Goal: Information Seeking & Learning: Learn about a topic

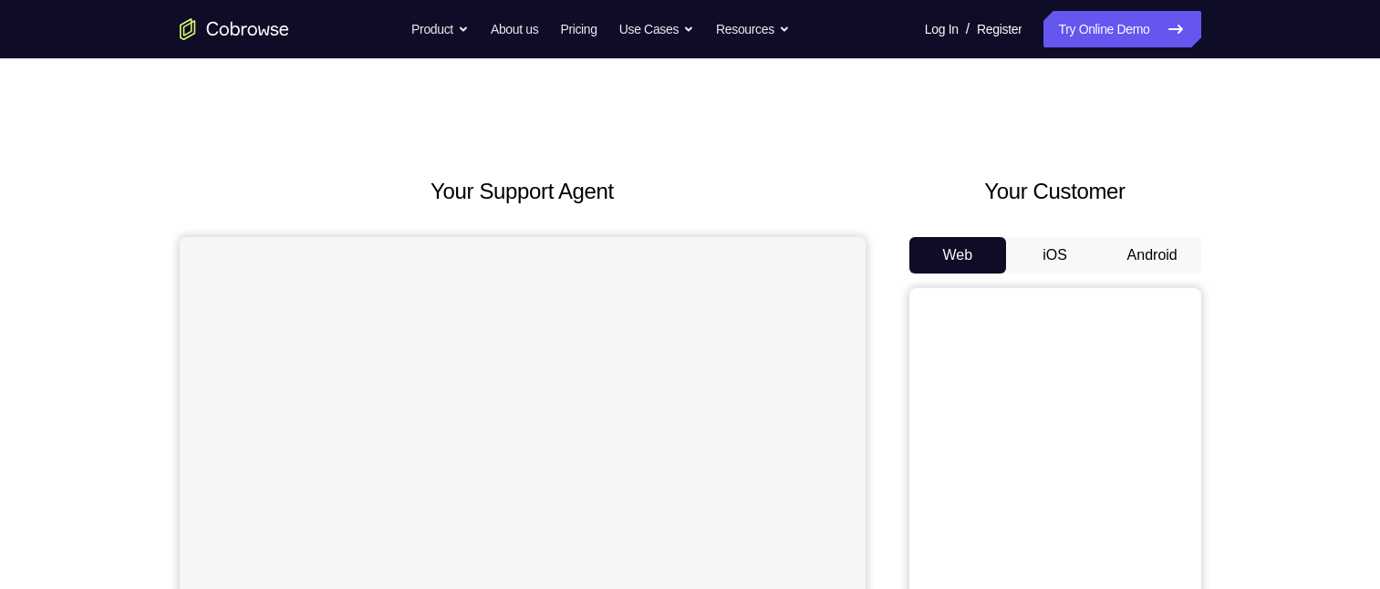
click at [1164, 253] on button "Android" at bounding box center [1153, 255] width 98 height 36
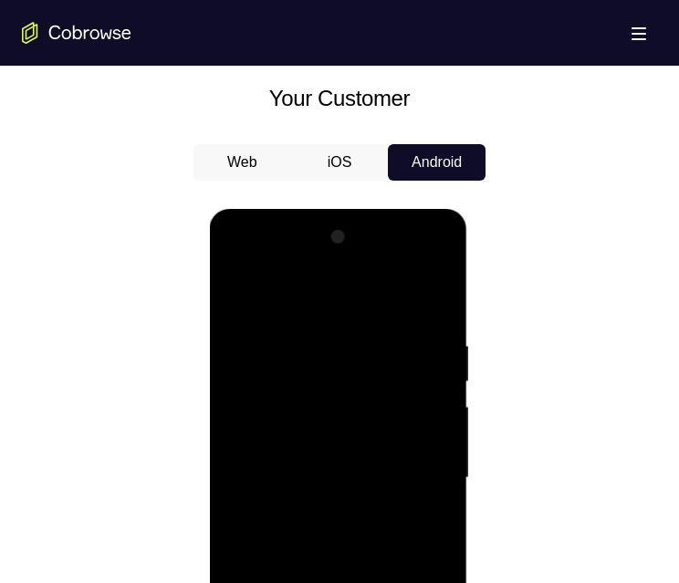
scroll to position [1186, 0]
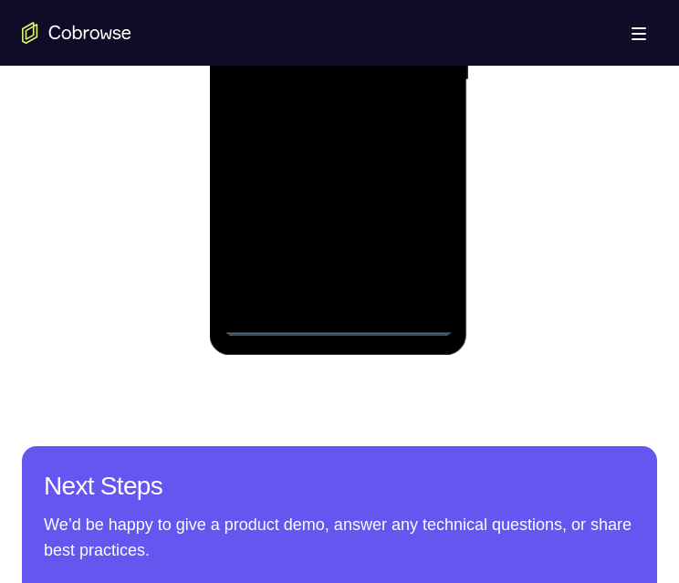
click at [335, 317] on div at bounding box center [338, 80] width 230 height 511
click at [420, 243] on div at bounding box center [338, 80] width 230 height 511
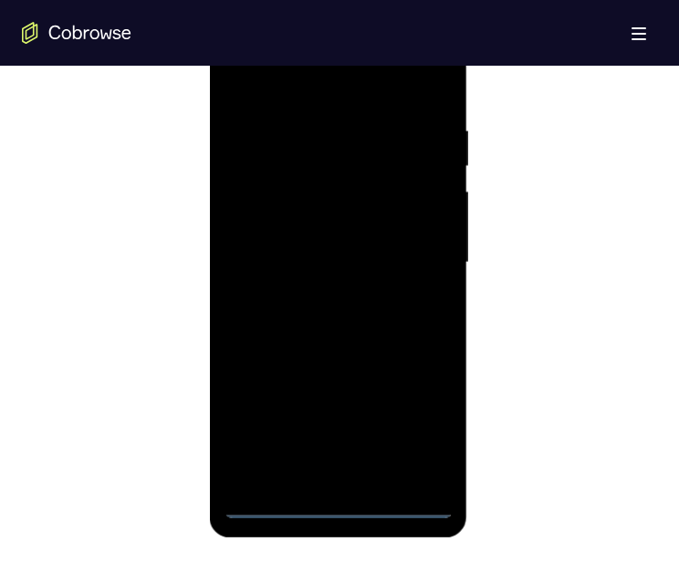
scroll to position [912, 0]
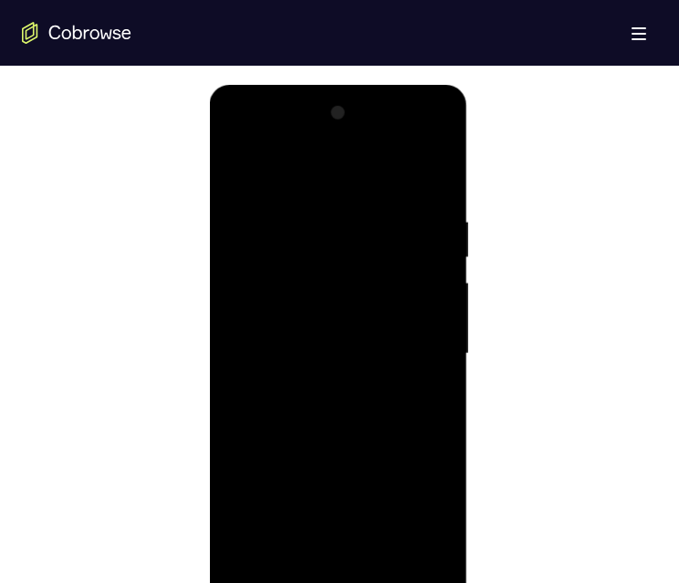
click at [343, 173] on div at bounding box center [338, 354] width 230 height 511
click at [419, 354] on div at bounding box center [338, 354] width 230 height 511
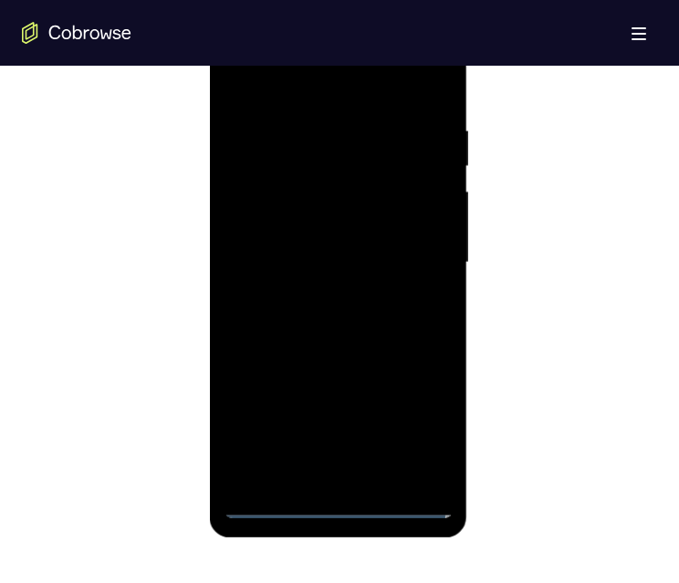
click at [308, 294] on div at bounding box center [338, 262] width 230 height 511
click at [309, 251] on div at bounding box center [338, 262] width 230 height 511
click at [309, 221] on div at bounding box center [338, 262] width 230 height 511
click at [315, 249] on div at bounding box center [338, 262] width 230 height 511
click at [315, 252] on div at bounding box center [338, 262] width 230 height 511
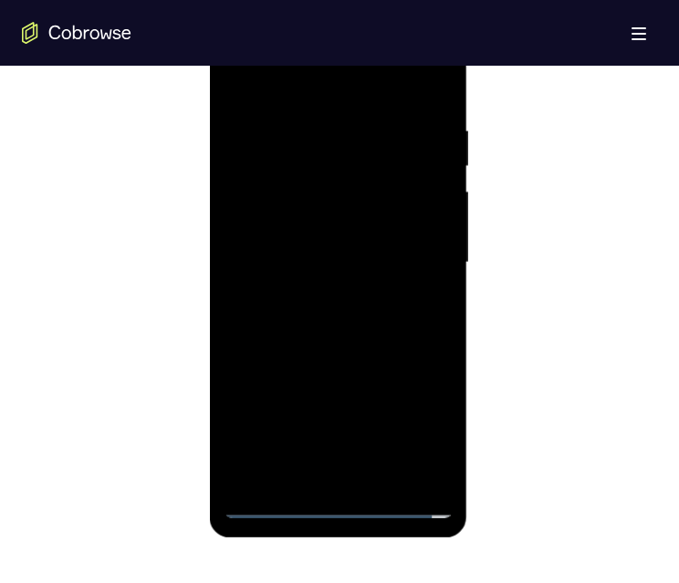
click at [315, 252] on div at bounding box center [338, 262] width 230 height 511
click at [337, 255] on div at bounding box center [338, 262] width 230 height 511
click at [334, 307] on div at bounding box center [338, 262] width 230 height 511
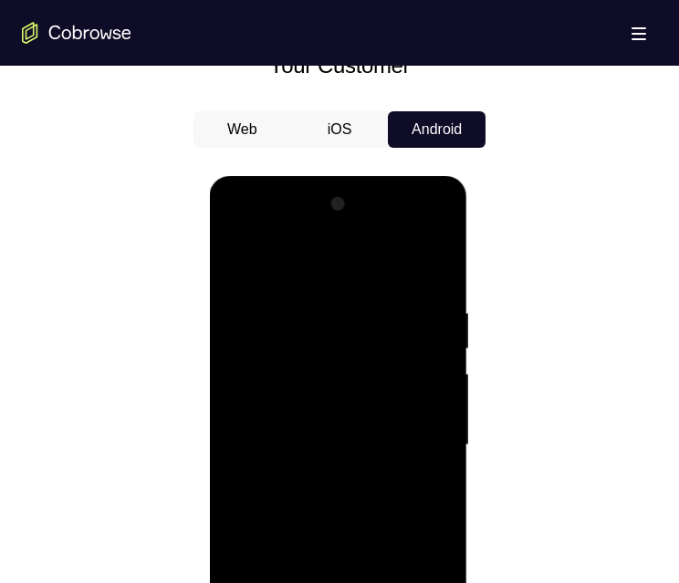
click at [349, 503] on div at bounding box center [338, 445] width 230 height 511
drag, startPoint x: 350, startPoint y: 503, endPoint x: 679, endPoint y: 574, distance: 336.0
click at [349, 503] on div at bounding box center [338, 445] width 230 height 511
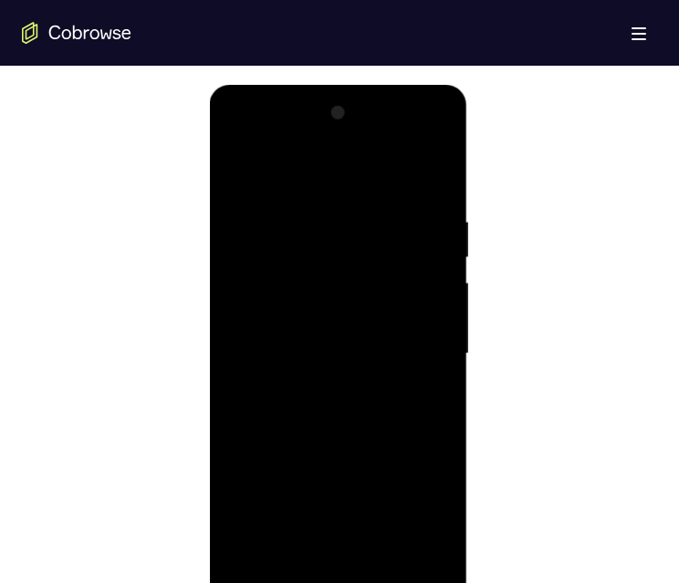
scroll to position [1003, 0]
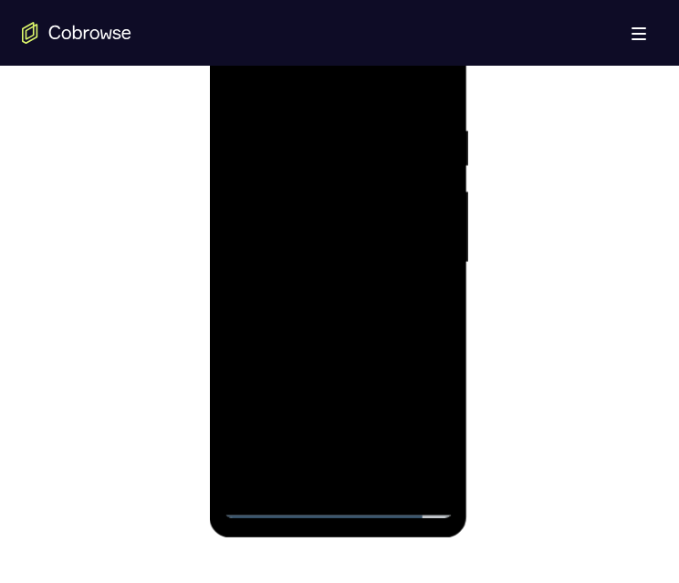
click at [332, 358] on div at bounding box center [338, 262] width 230 height 511
click at [351, 329] on div at bounding box center [338, 262] width 230 height 511
click at [310, 116] on div at bounding box center [338, 262] width 230 height 511
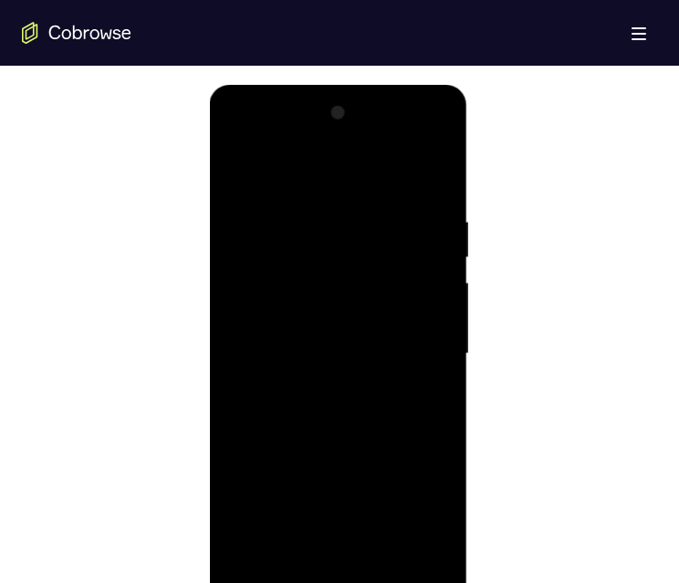
click at [427, 308] on div at bounding box center [338, 354] width 230 height 511
click at [230, 310] on div at bounding box center [338, 354] width 230 height 511
click at [427, 376] on div at bounding box center [338, 354] width 230 height 511
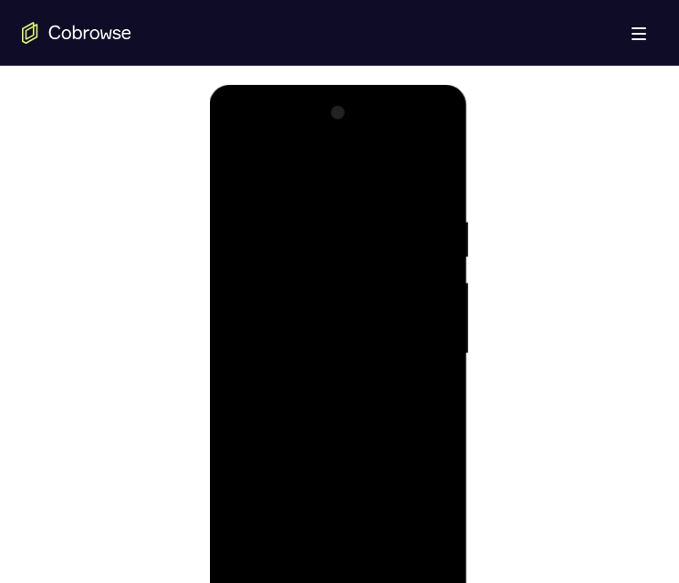
click at [427, 376] on div at bounding box center [338, 354] width 230 height 511
click at [427, 368] on div at bounding box center [338, 354] width 230 height 511
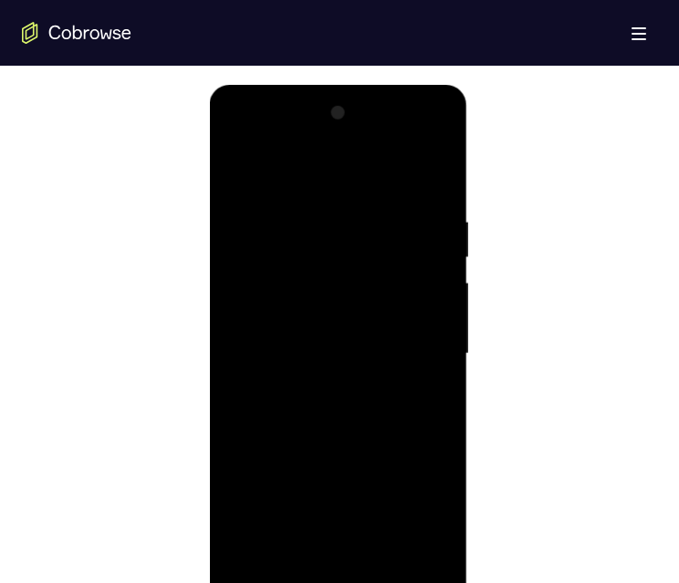
click at [427, 368] on div at bounding box center [338, 354] width 230 height 511
click at [423, 386] on div at bounding box center [338, 354] width 230 height 511
click at [406, 382] on div at bounding box center [338, 354] width 230 height 511
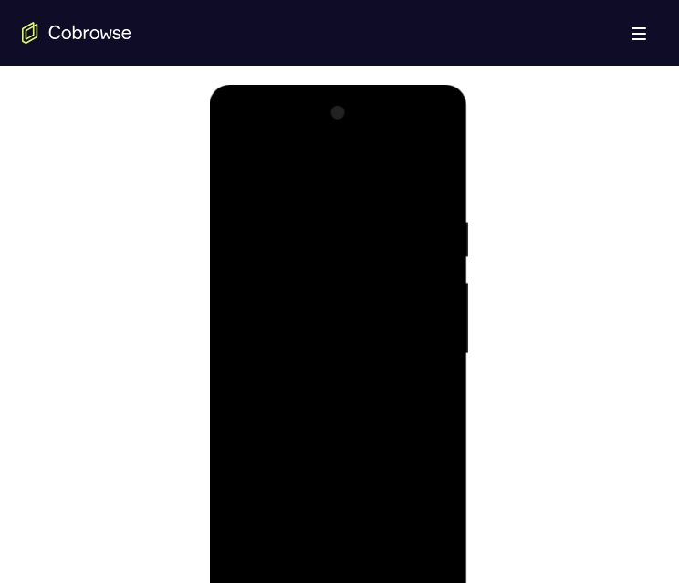
click at [406, 382] on div at bounding box center [338, 354] width 230 height 511
click at [430, 165] on div at bounding box center [338, 354] width 230 height 511
click at [379, 559] on div at bounding box center [338, 354] width 230 height 511
click at [336, 434] on div at bounding box center [338, 354] width 230 height 511
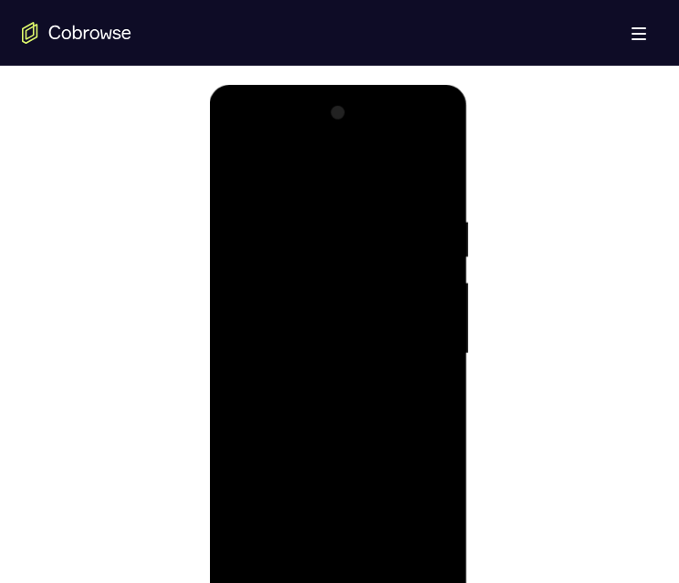
click at [335, 297] on div at bounding box center [338, 354] width 230 height 511
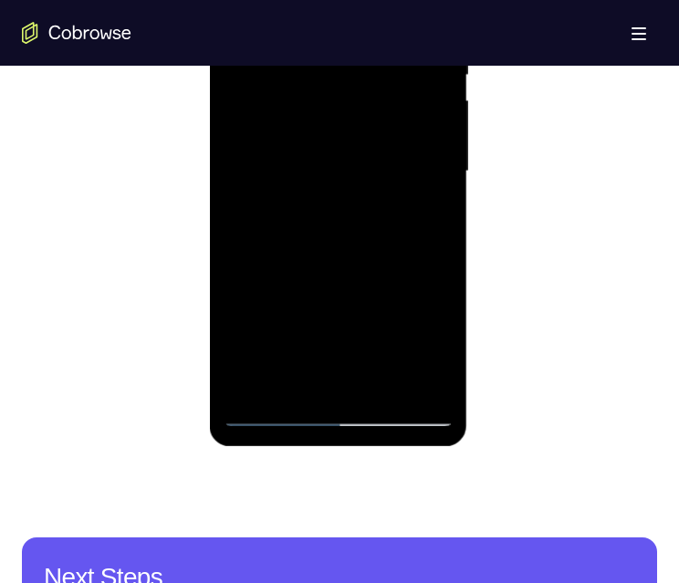
scroll to position [1003, 0]
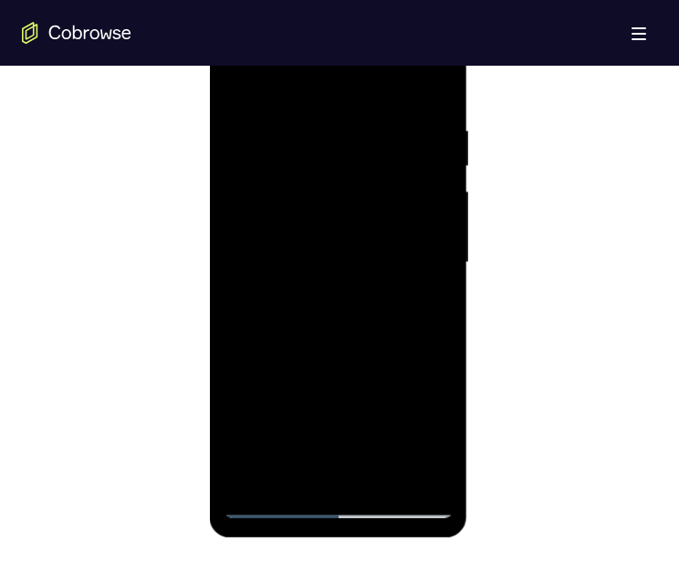
click at [426, 299] on div at bounding box center [338, 262] width 230 height 511
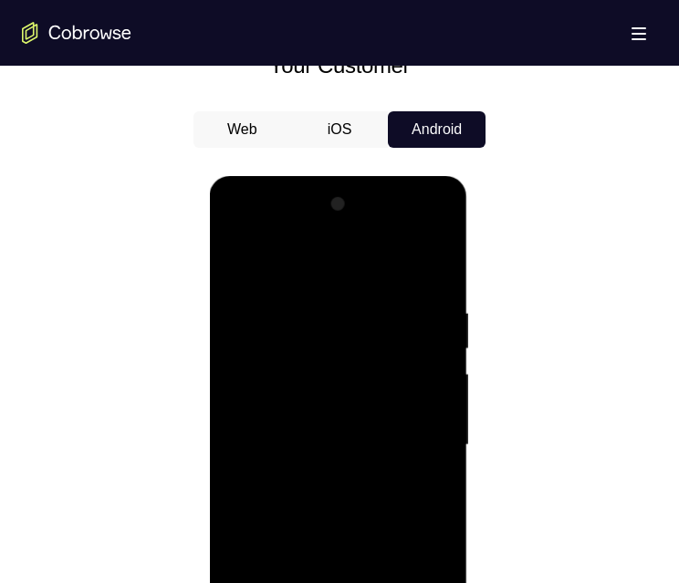
click at [235, 255] on div at bounding box center [338, 445] width 230 height 511
click at [236, 250] on div at bounding box center [338, 445] width 230 height 511
click at [439, 261] on div at bounding box center [338, 445] width 230 height 511
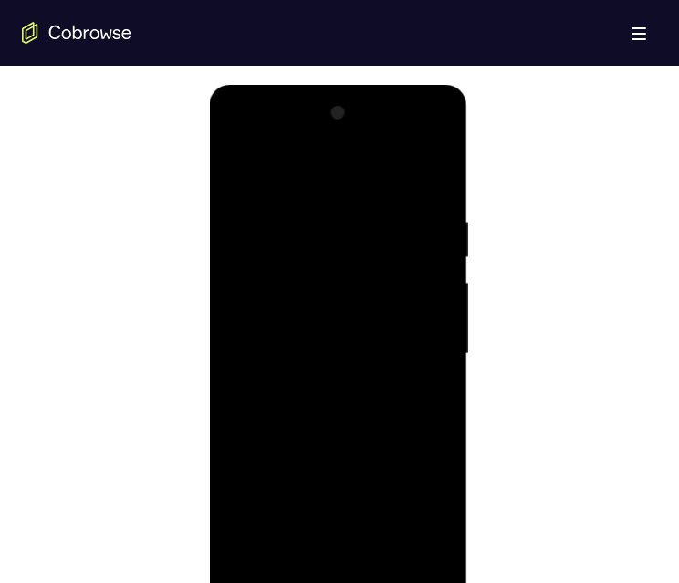
click at [239, 170] on div at bounding box center [338, 354] width 230 height 511
